Goal: Navigation & Orientation: Find specific page/section

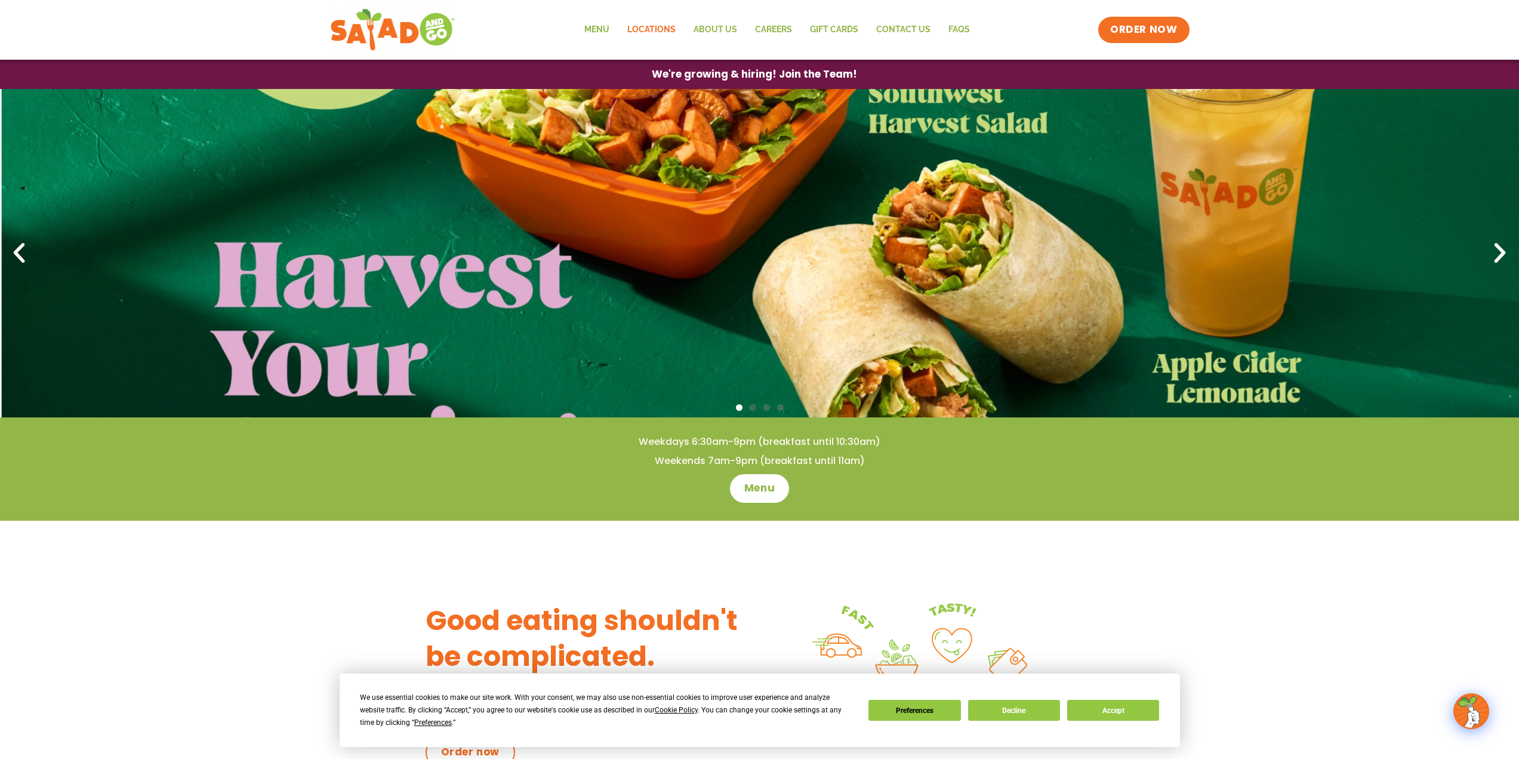
click at [671, 28] on link "Locations" at bounding box center [651, 29] width 66 height 27
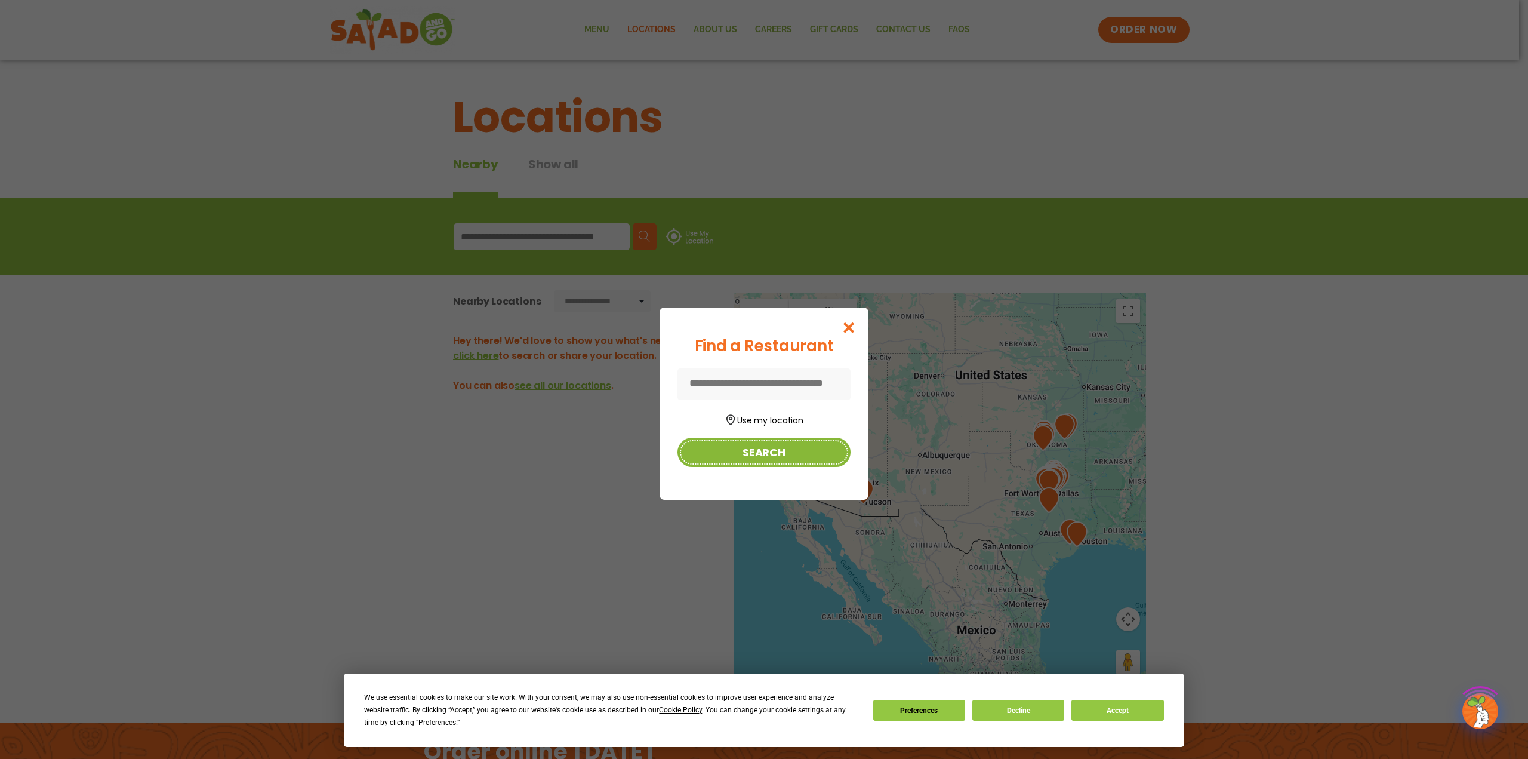
click at [727, 458] on button "Search" at bounding box center [764, 452] width 173 height 29
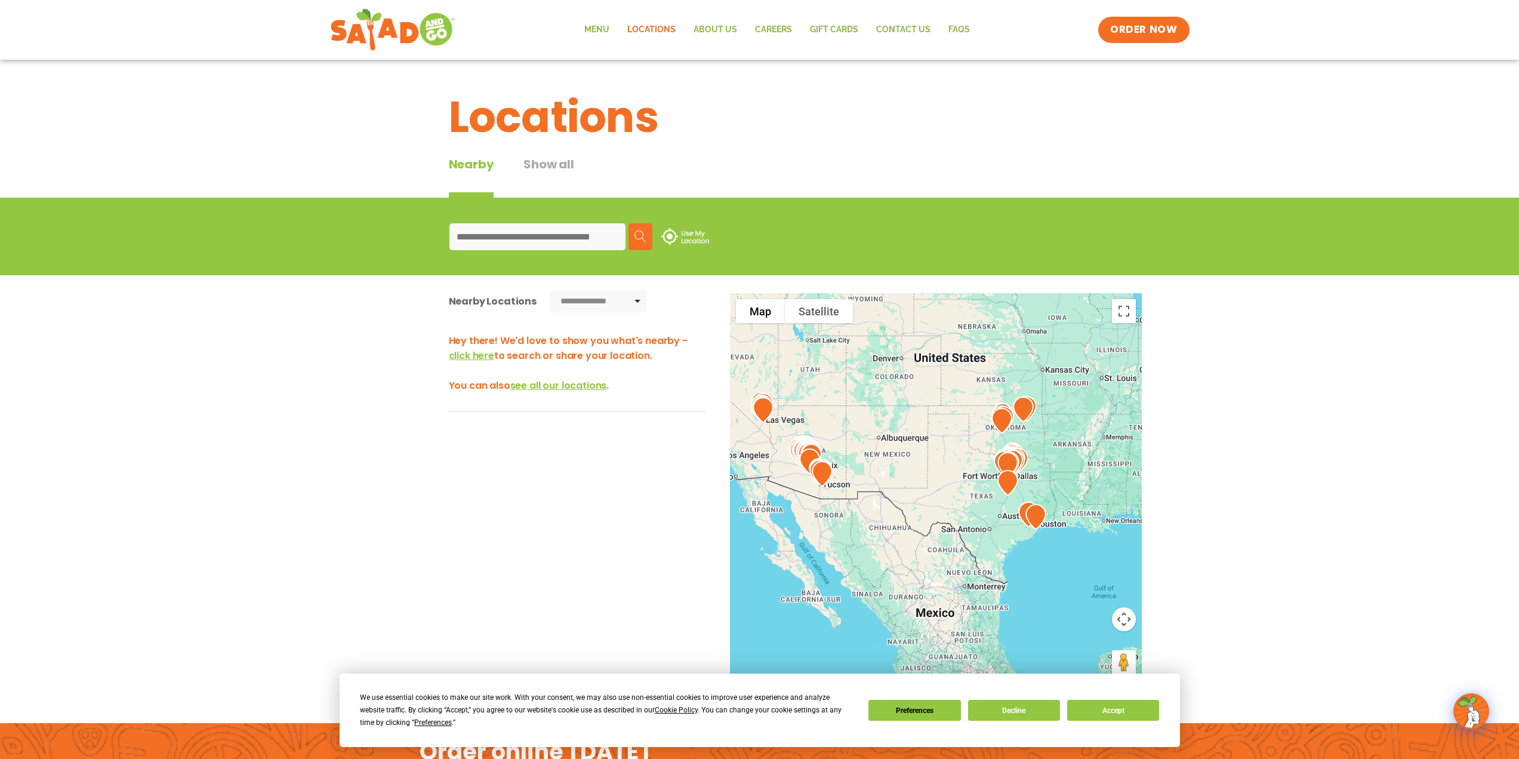
drag, startPoint x: 1103, startPoint y: 541, endPoint x: 1024, endPoint y: 518, distance: 82.7
click at [1024, 518] on div at bounding box center [936, 490] width 412 height 395
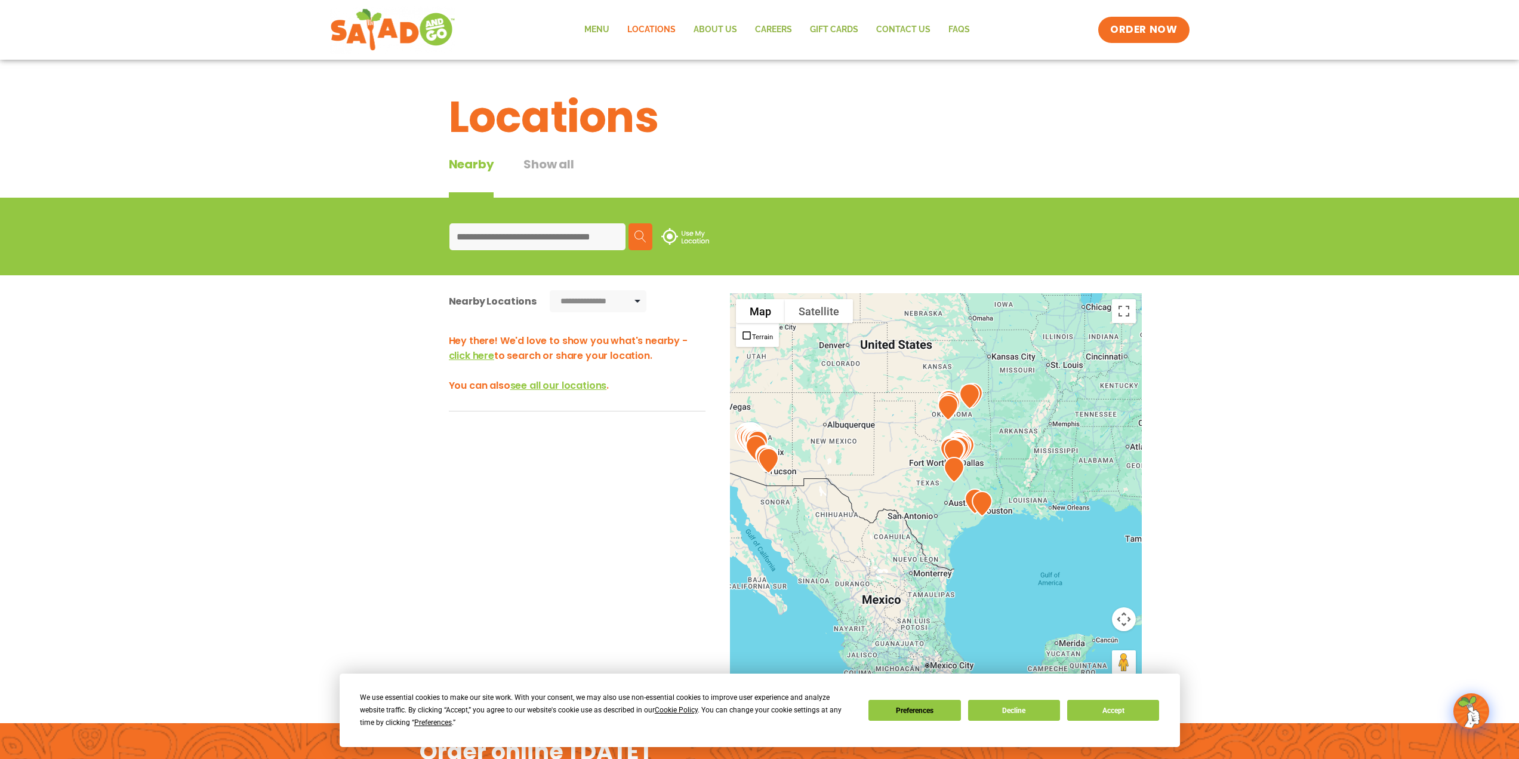
click at [680, 230] on img at bounding box center [685, 236] width 48 height 17
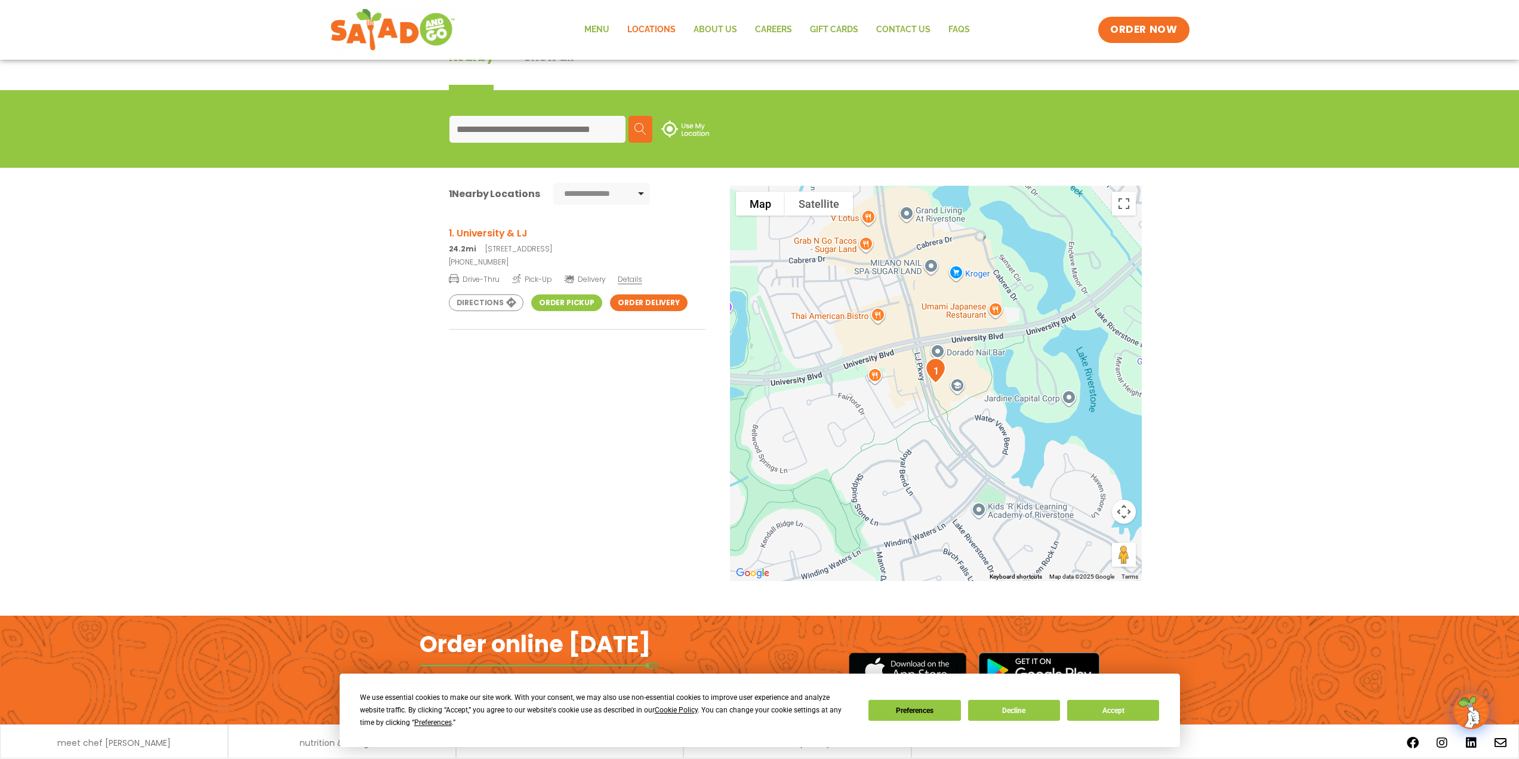
scroll to position [119, 0]
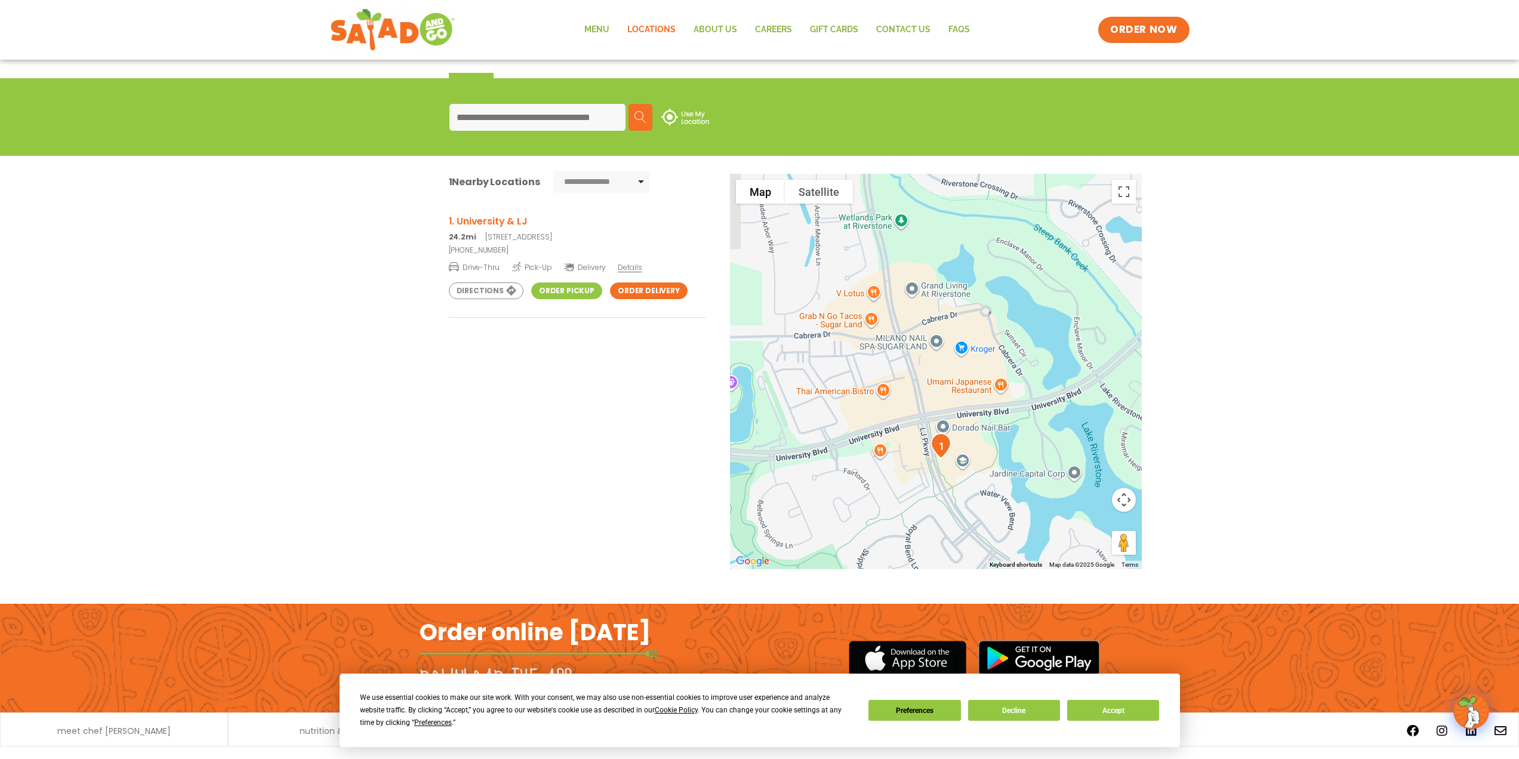
drag, startPoint x: 1013, startPoint y: 380, endPoint x: 1044, endPoint y: 470, distance: 95.9
click at [1043, 470] on div at bounding box center [936, 371] width 412 height 395
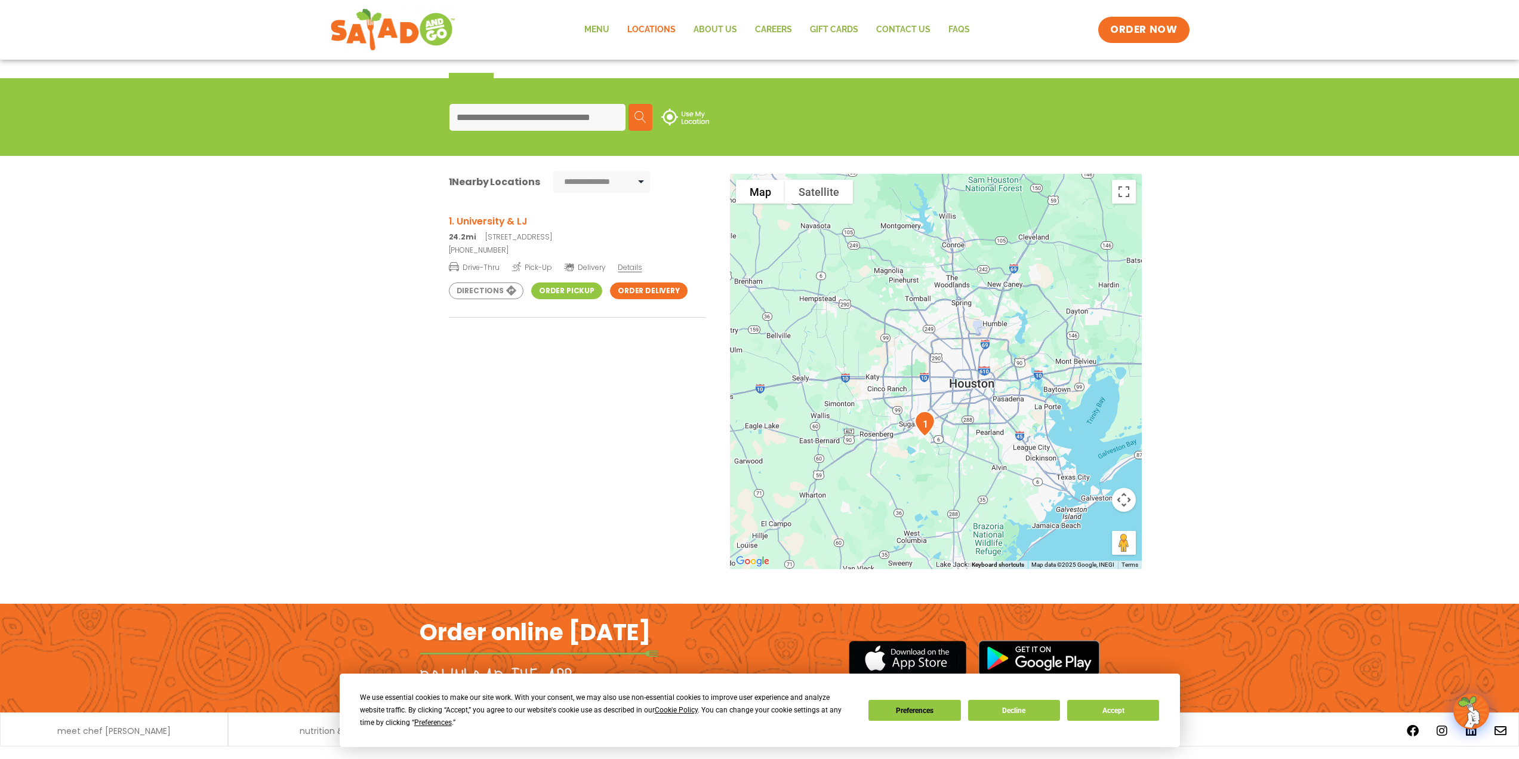
drag, startPoint x: 953, startPoint y: 278, endPoint x: 940, endPoint y: 357, distance: 80.6
click at [940, 357] on div at bounding box center [936, 371] width 412 height 395
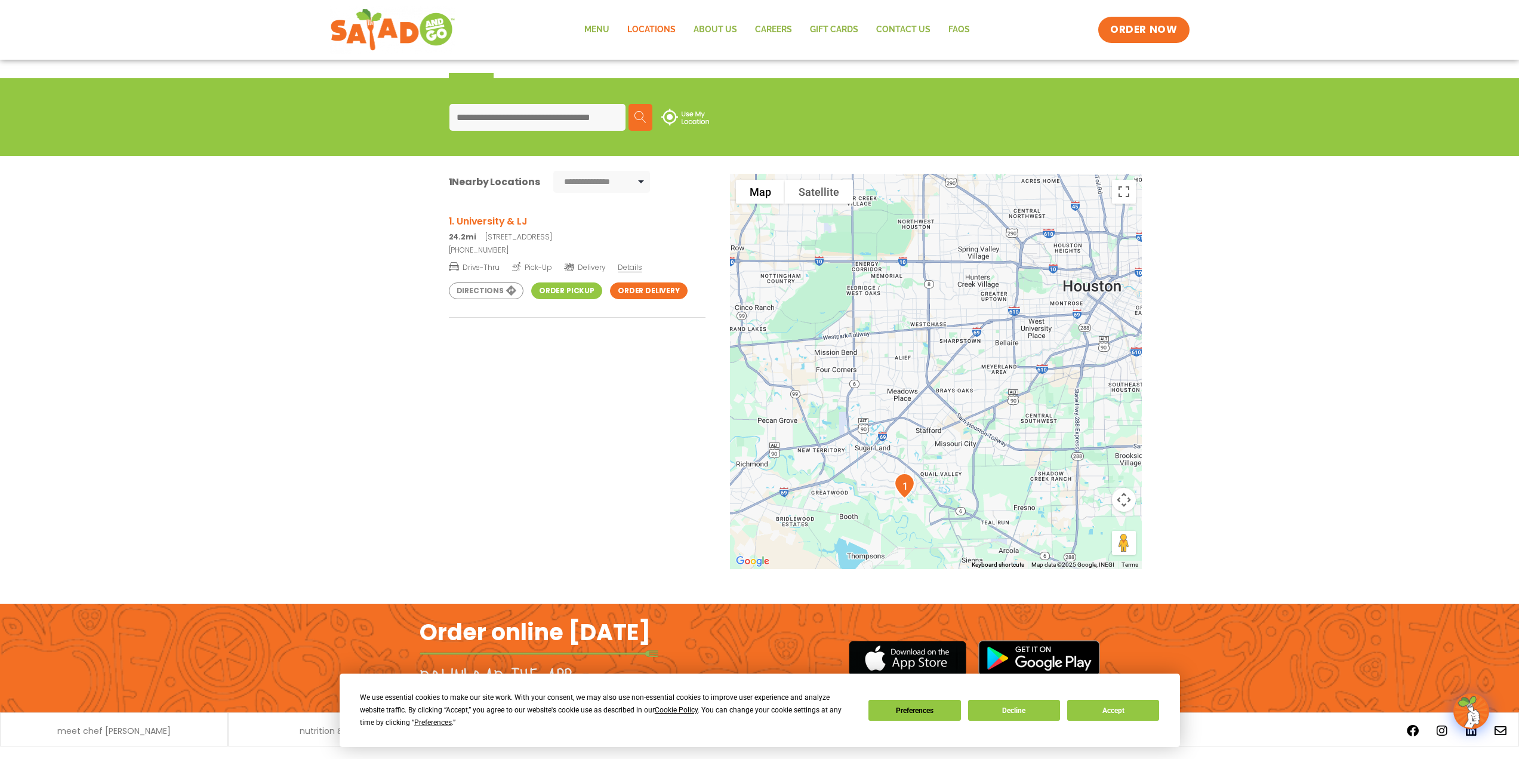
drag, startPoint x: 974, startPoint y: 429, endPoint x: 943, endPoint y: 248, distance: 184.2
click at [943, 248] on div at bounding box center [936, 371] width 412 height 395
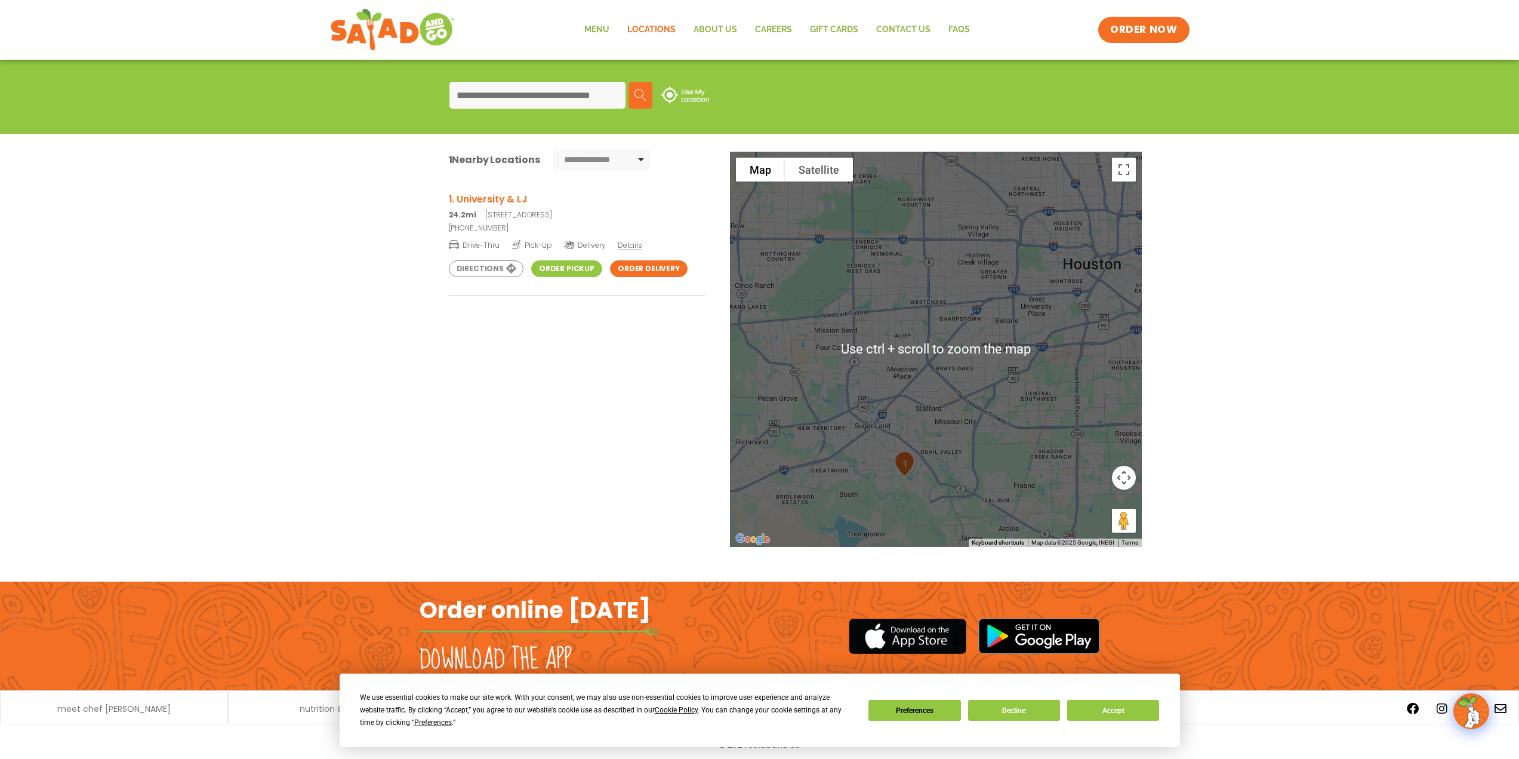
scroll to position [147, 0]
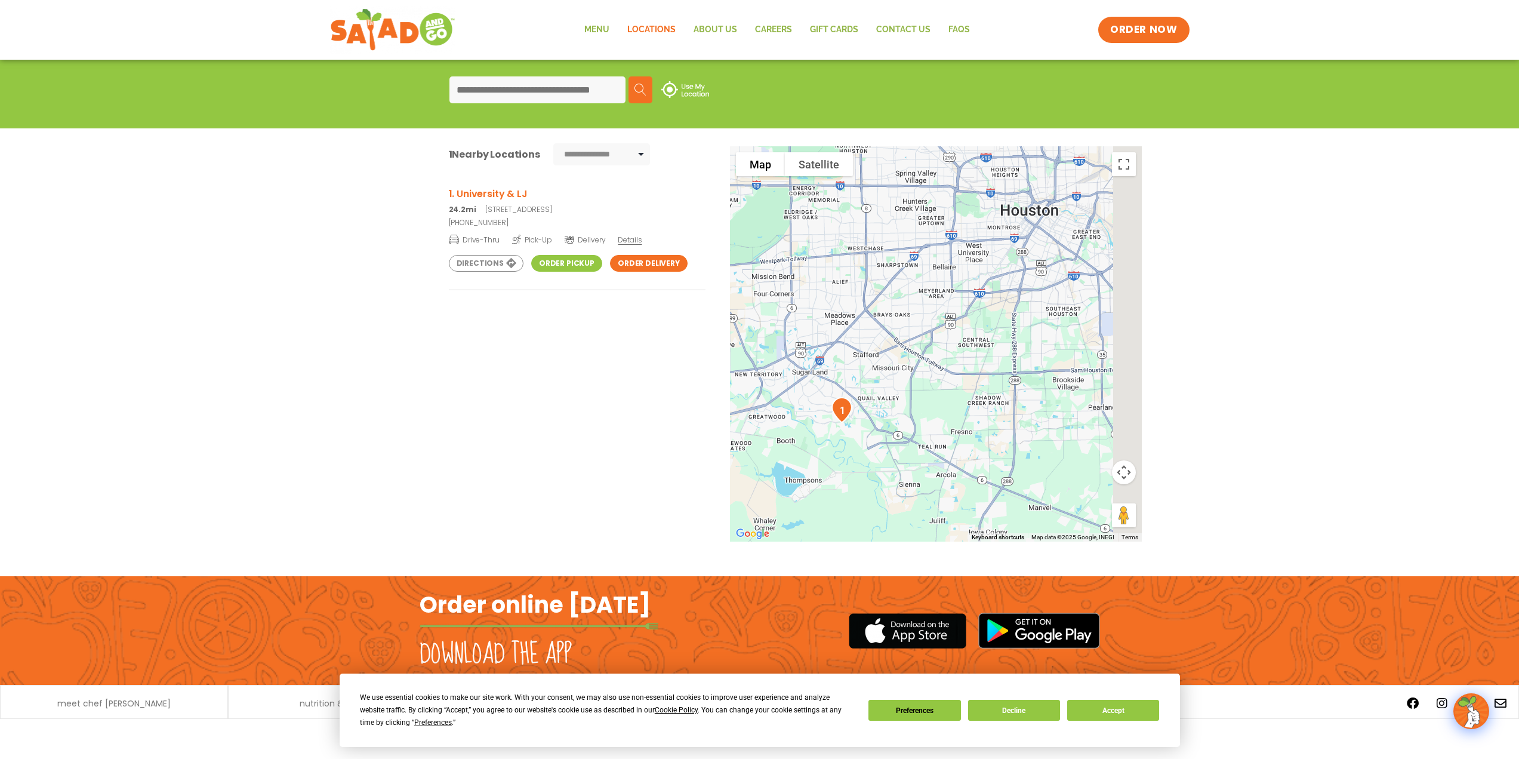
drag, startPoint x: 1056, startPoint y: 330, endPoint x: 990, endPoint y: 275, distance: 85.6
click at [990, 275] on div at bounding box center [936, 343] width 412 height 395
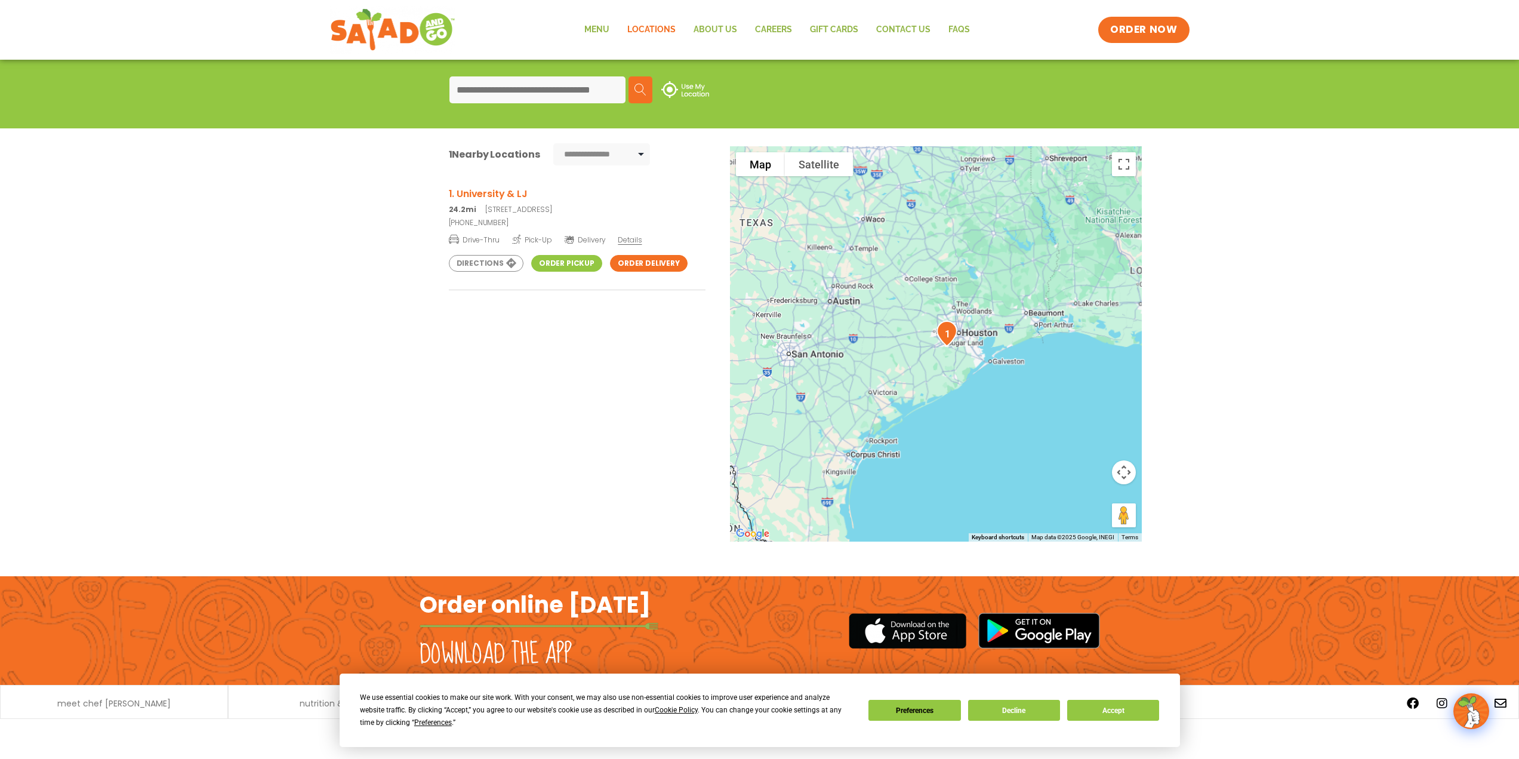
drag, startPoint x: 973, startPoint y: 264, endPoint x: 981, endPoint y: 389, distance: 125.0
click at [981, 389] on div at bounding box center [936, 343] width 412 height 395
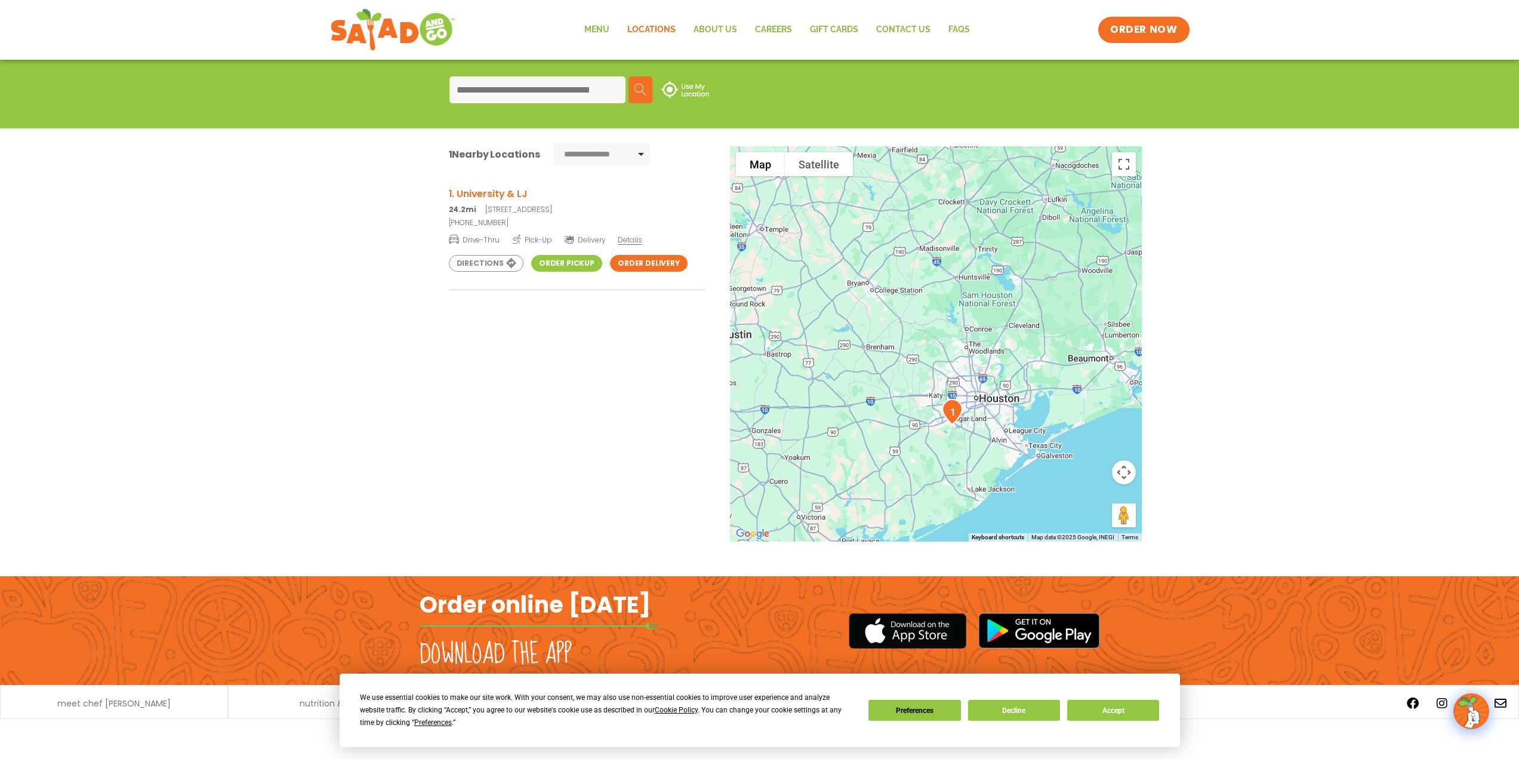
drag, startPoint x: 975, startPoint y: 451, endPoint x: 1023, endPoint y: 393, distance: 74.7
click at [1023, 393] on div at bounding box center [936, 343] width 412 height 395
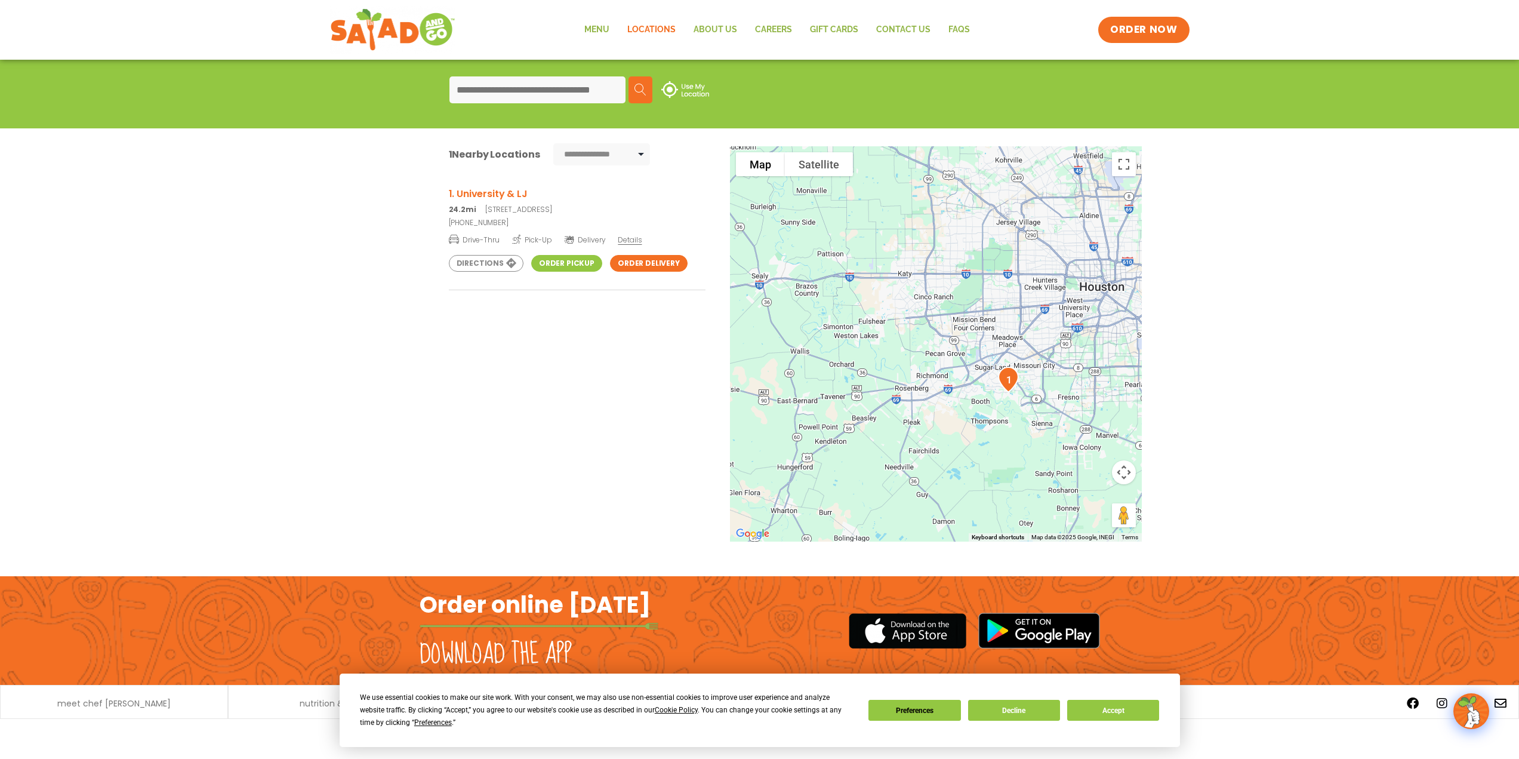
drag, startPoint x: 1049, startPoint y: 456, endPoint x: 1024, endPoint y: 405, distance: 56.6
click at [1044, 415] on div at bounding box center [936, 343] width 412 height 395
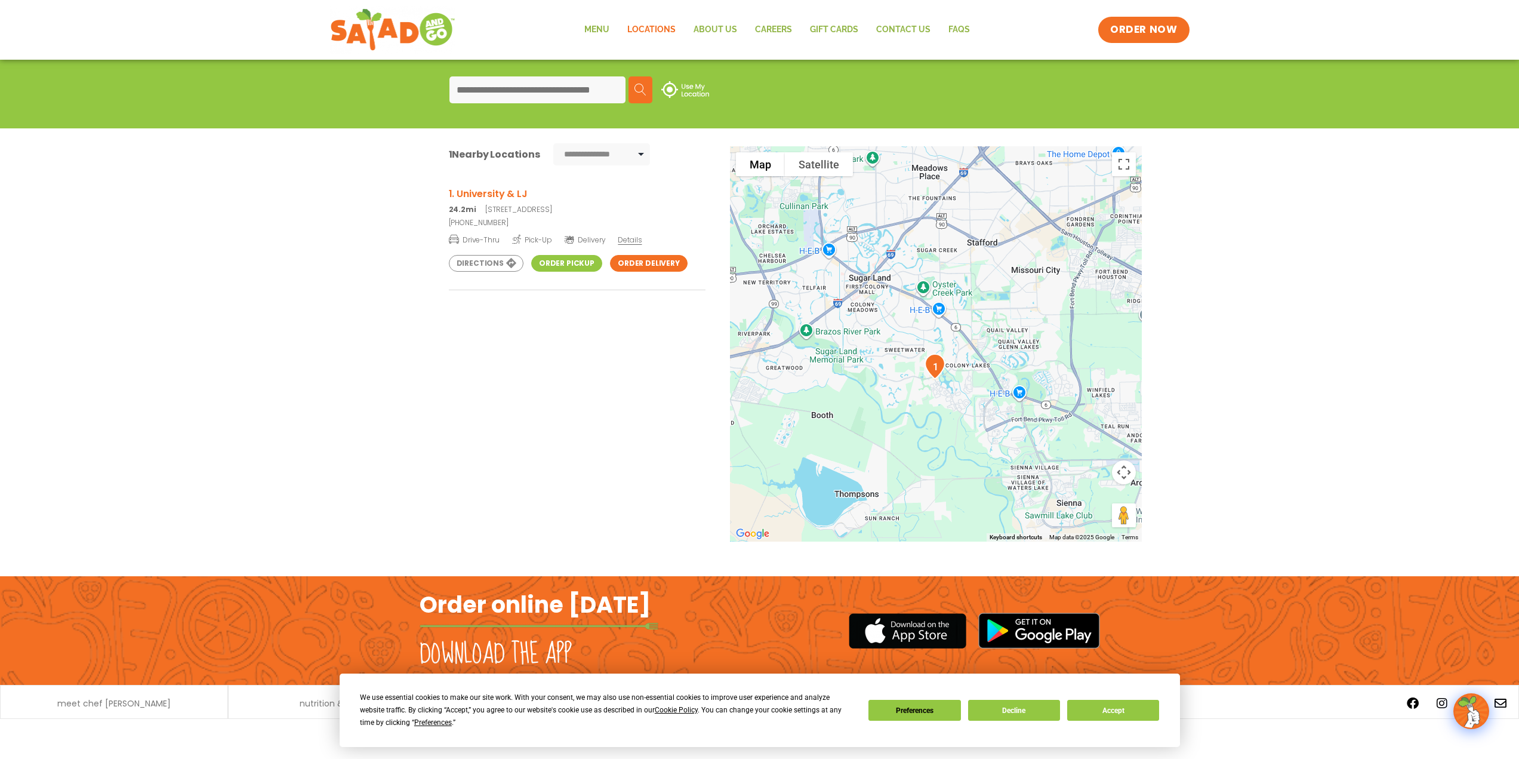
drag, startPoint x: 961, startPoint y: 266, endPoint x: 961, endPoint y: 389, distance: 123.6
click at [961, 389] on div at bounding box center [936, 343] width 412 height 395
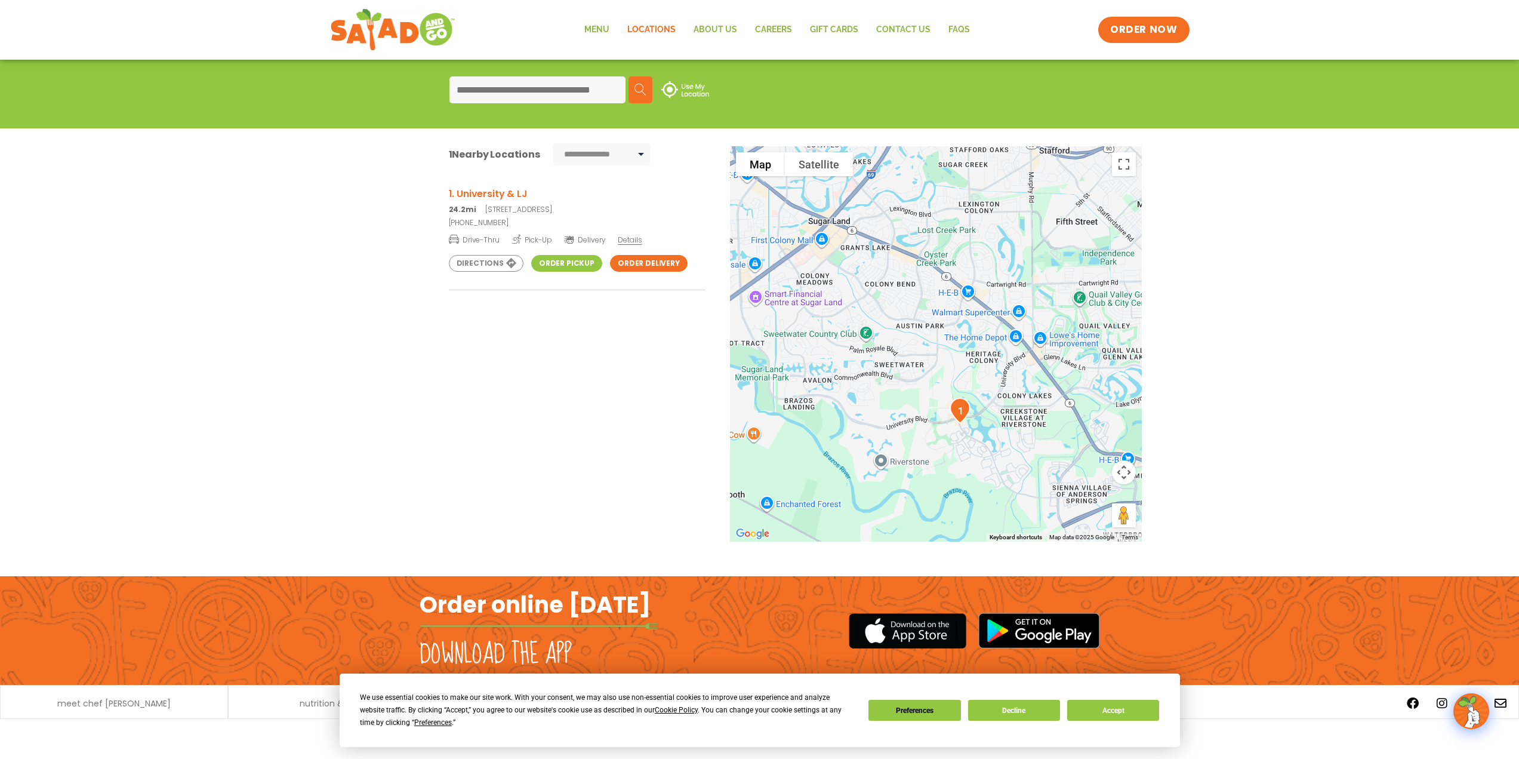
drag, startPoint x: 964, startPoint y: 440, endPoint x: 1014, endPoint y: 395, distance: 66.8
click at [1014, 395] on div at bounding box center [936, 343] width 412 height 395
